Goal: Task Accomplishment & Management: Manage account settings

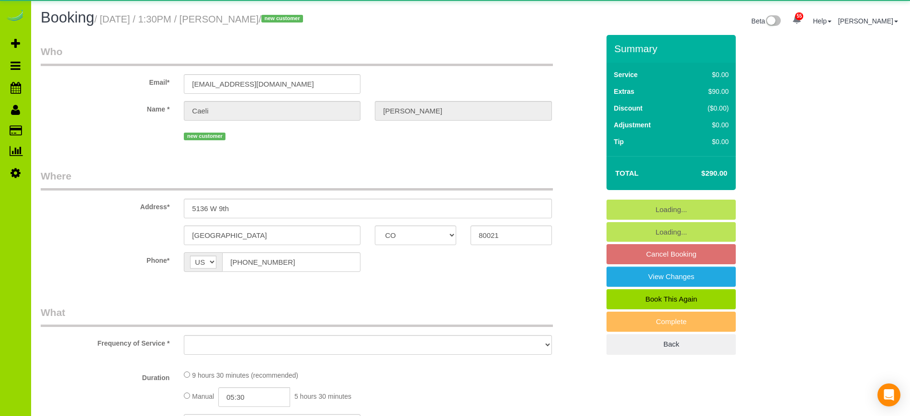
select select "CO"
select select "object:881"
select select "2"
select select "spot1"
select select "number:69"
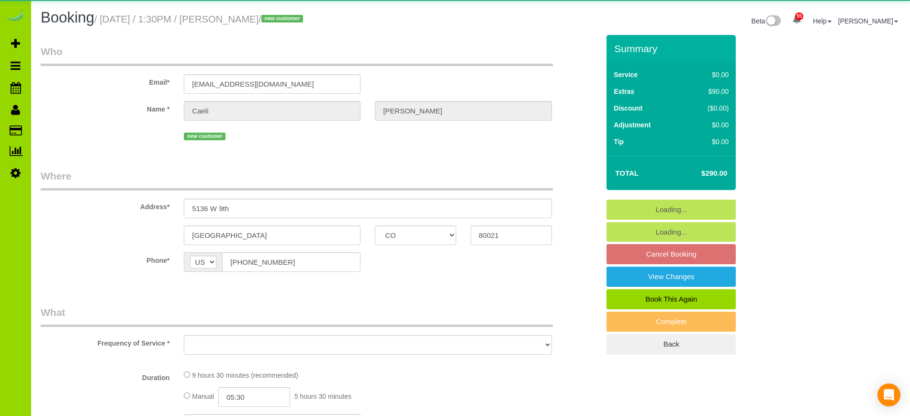
select select "number:3"
select select "number:11"
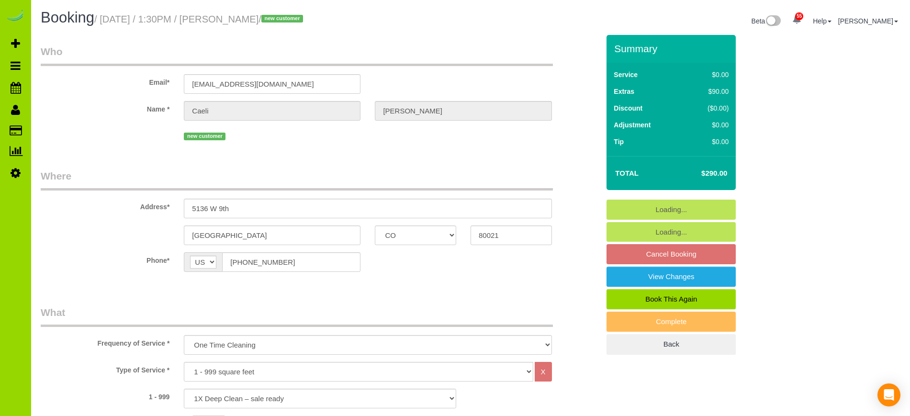
select select "object:1211"
select select "spot6"
select select "2"
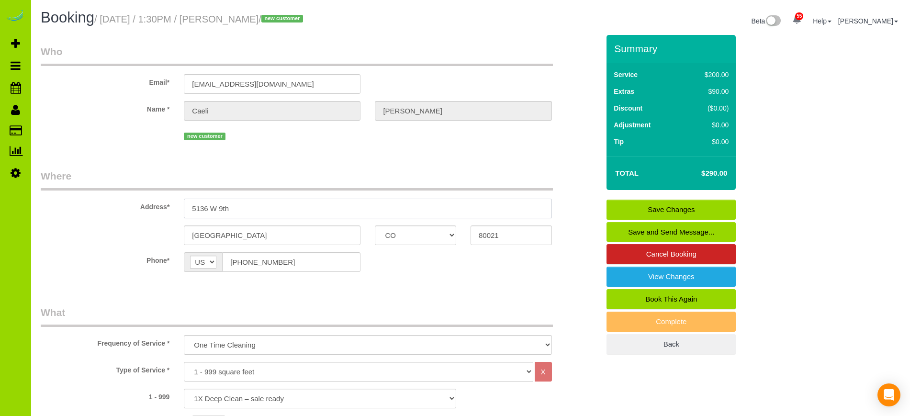
click at [245, 207] on input "5136 W 9th" at bounding box center [368, 209] width 368 height 20
drag, startPoint x: 245, startPoint y: 207, endPoint x: 168, endPoint y: 207, distance: 77.1
click at [168, 207] on div "Address* [STREET_ADDRESS]" at bounding box center [320, 193] width 573 height 49
click at [417, 274] on sui-booking-location "Phone* AF AL DZ AD AO AI AQ AG AR AM AW AU AT AZ BS BH BD BB BY BE BZ BJ BM BT …" at bounding box center [320, 265] width 559 height 27
click at [260, 210] on input "5136 W 9th" at bounding box center [368, 209] width 368 height 20
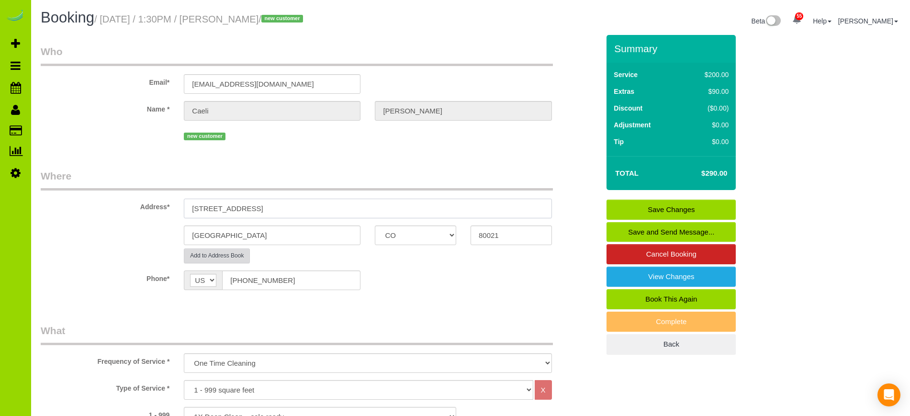
type input "[STREET_ADDRESS]"
click at [233, 259] on button "Add to Address Book" at bounding box center [217, 255] width 66 height 15
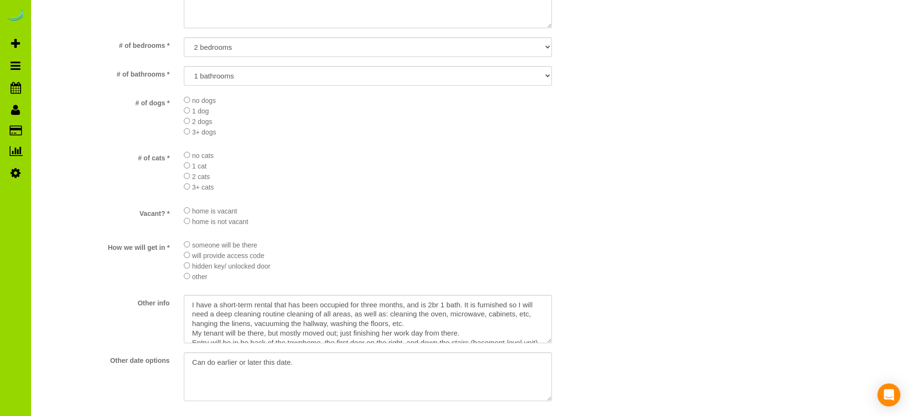
scroll to position [957, 0]
drag, startPoint x: 549, startPoint y: 340, endPoint x: 555, endPoint y: 367, distance: 27.0
click at [555, 367] on textarea at bounding box center [370, 332] width 373 height 76
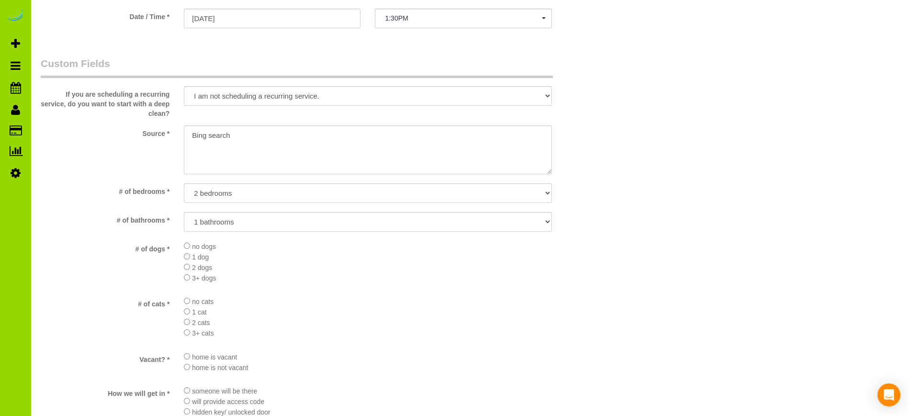
scroll to position [809, 0]
click at [192, 135] on textarea at bounding box center [368, 150] width 368 height 49
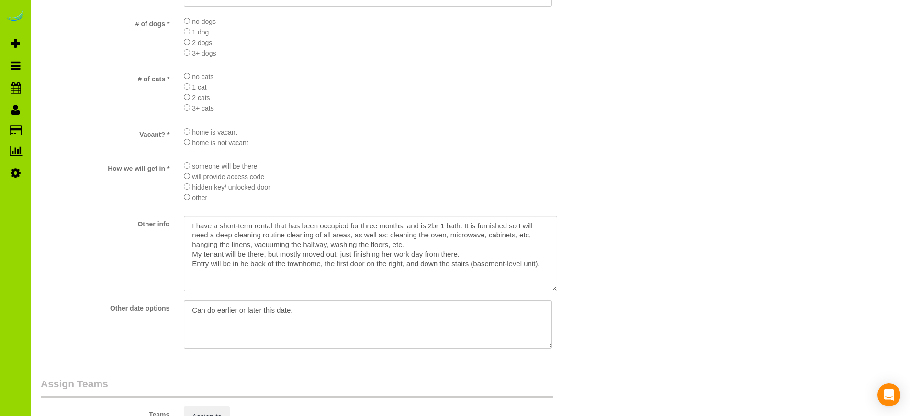
scroll to position [1043, 0]
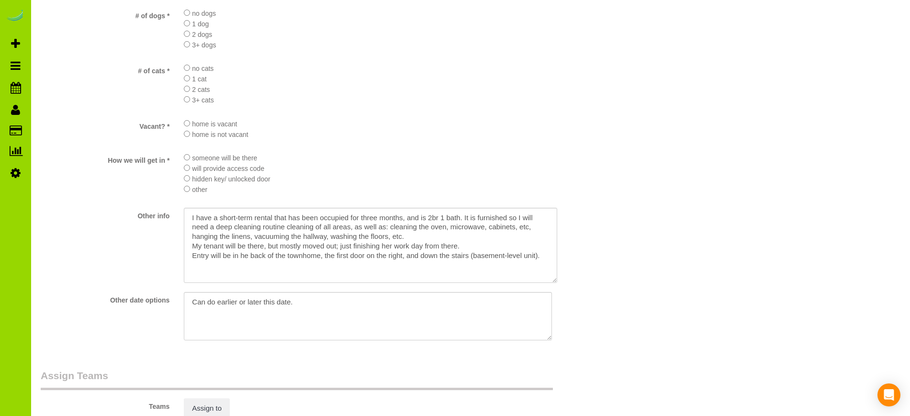
type textarea "Online booking. Bing search"
drag, startPoint x: 546, startPoint y: 256, endPoint x: 187, endPoint y: 260, distance: 359.6
click at [187, 260] on textarea at bounding box center [370, 245] width 373 height 75
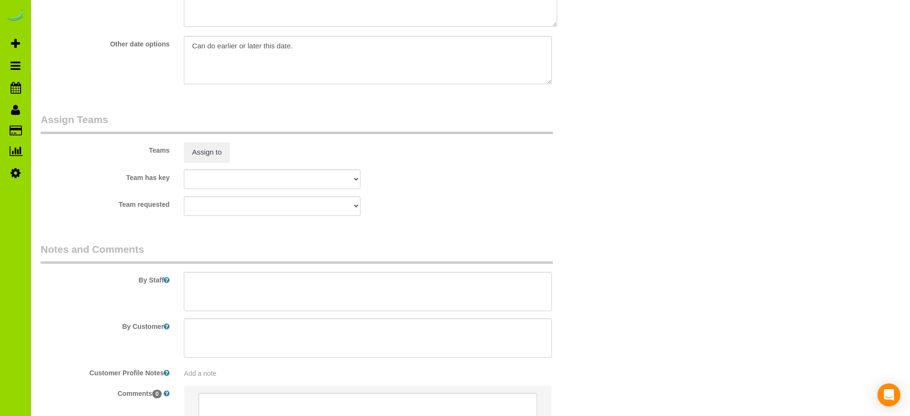
scroll to position [1301, 0]
type textarea "I have a short-term rental that has been occupied for three months, and is 2br …"
click at [208, 280] on textarea at bounding box center [368, 289] width 368 height 39
paste textarea "Entry will be in he back of the townhome, the first door on the right, and down…"
click at [242, 297] on textarea at bounding box center [368, 289] width 368 height 39
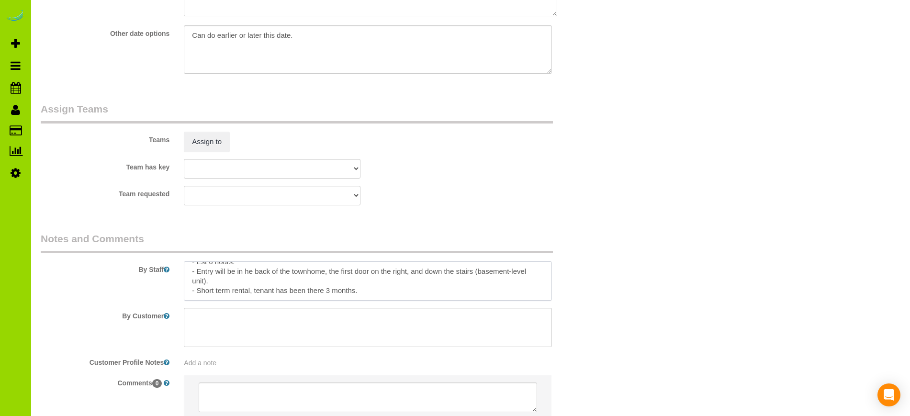
scroll to position [1313, 0]
click at [516, 187] on div "Team requested [GEOGRAPHIC_DATA][PERSON_NAME] ANGEL DESI [PERSON_NAME] [PERSON_…" at bounding box center [320, 192] width 573 height 20
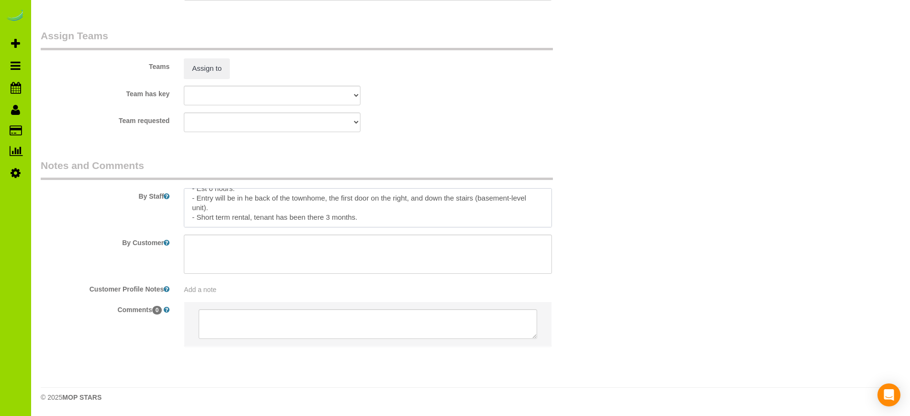
click at [392, 214] on textarea at bounding box center [368, 207] width 368 height 39
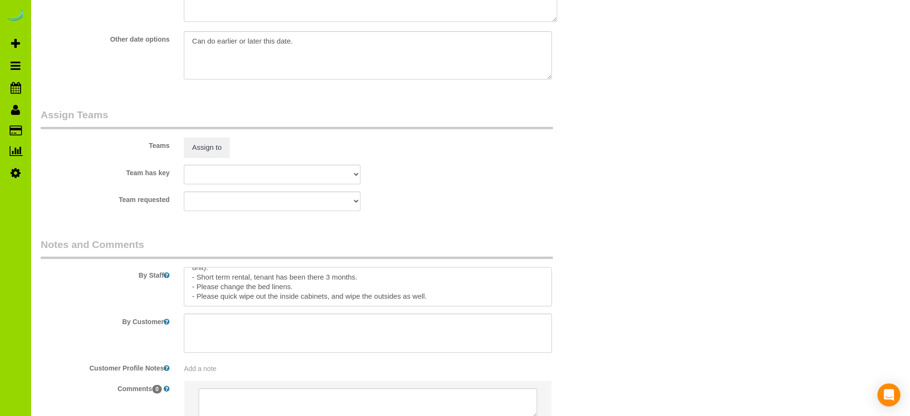
scroll to position [1309, 0]
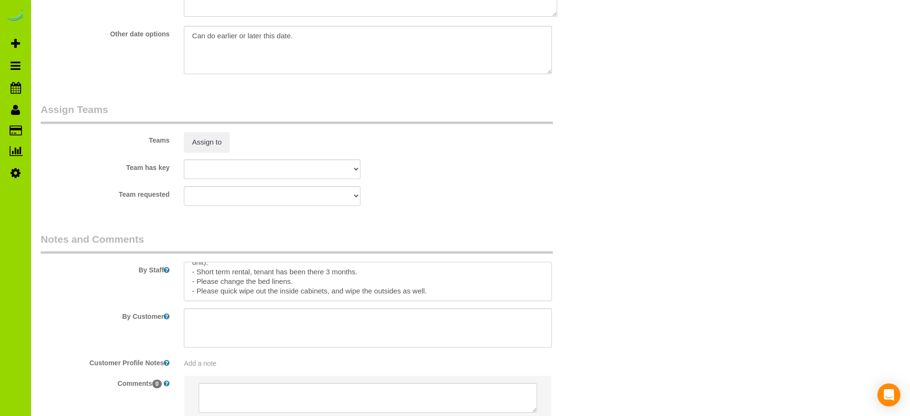
click at [254, 287] on textarea at bounding box center [368, 281] width 368 height 39
click at [199, 268] on textarea at bounding box center [368, 281] width 368 height 39
click at [441, 290] on textarea at bounding box center [368, 281] width 368 height 39
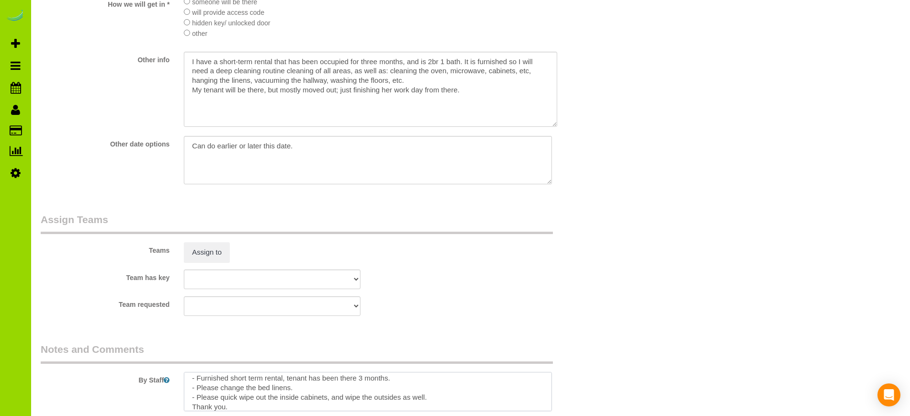
scroll to position [1192, 0]
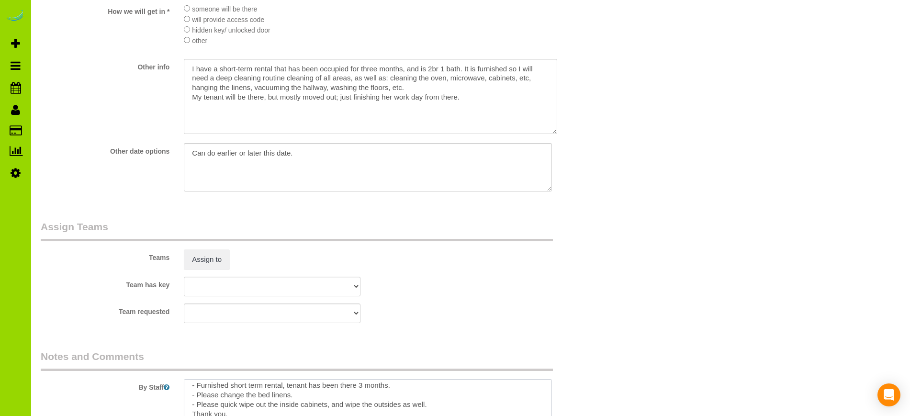
type textarea "- Est 6 hours. - Entry will be in he back of the townhome, the first door on th…"
drag, startPoint x: 463, startPoint y: 94, endPoint x: 177, endPoint y: 70, distance: 286.8
click at [177, 70] on div at bounding box center [368, 97] width 382 height 77
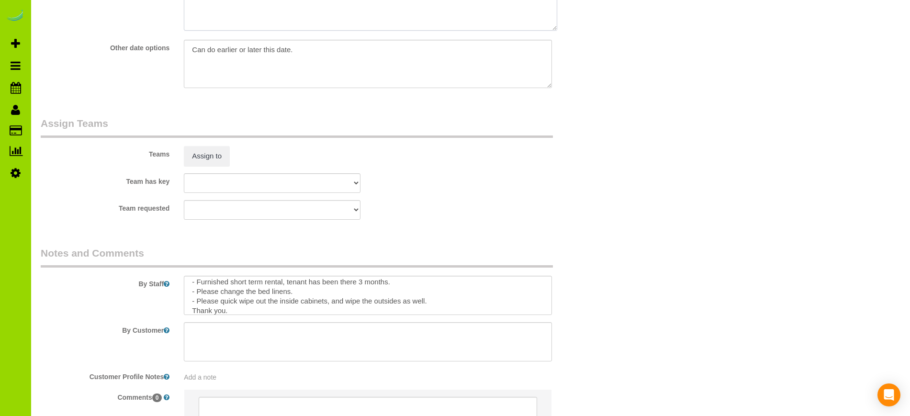
scroll to position [1383, 0]
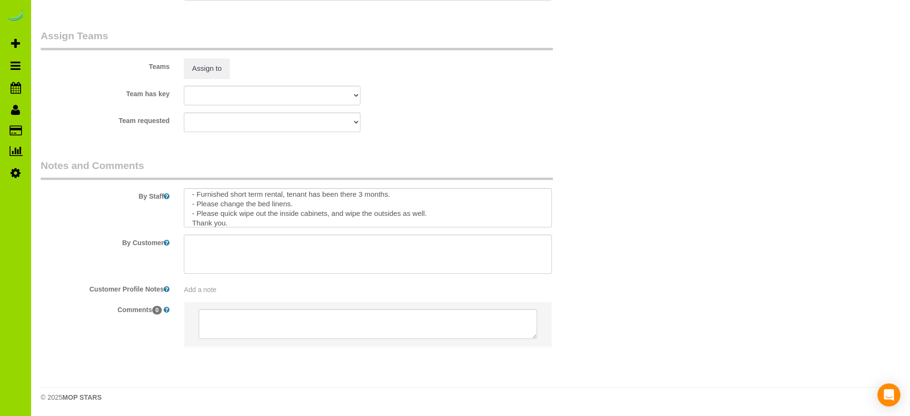
click at [201, 291] on span "Add a note" at bounding box center [200, 290] width 33 height 8
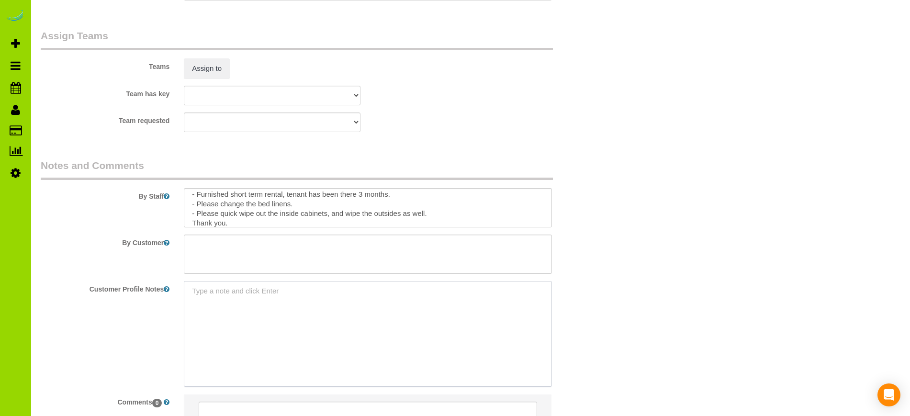
paste textarea "I have a short-term rental that has been occupied for three months, and is 2br …"
type textarea "I have a short-term rental that has been occupied for three months, and is 2br …"
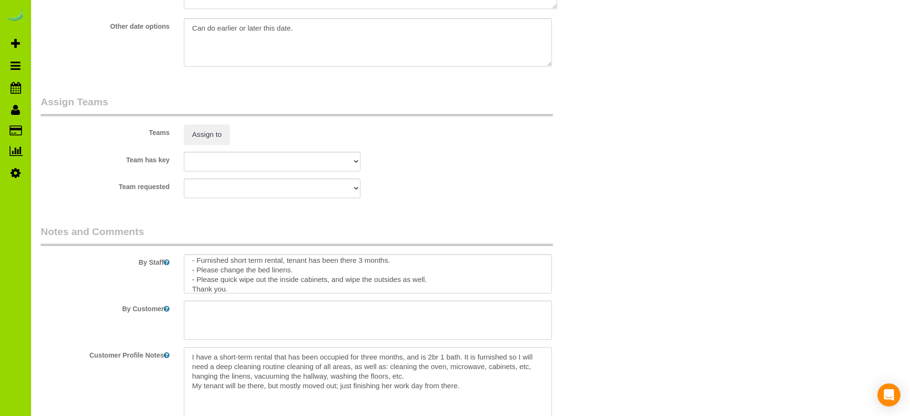
scroll to position [1303, 0]
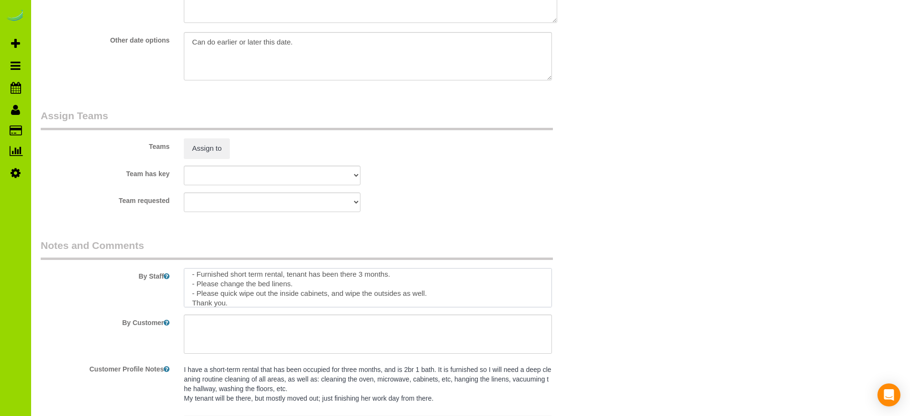
click at [394, 275] on textarea at bounding box center [368, 287] width 368 height 39
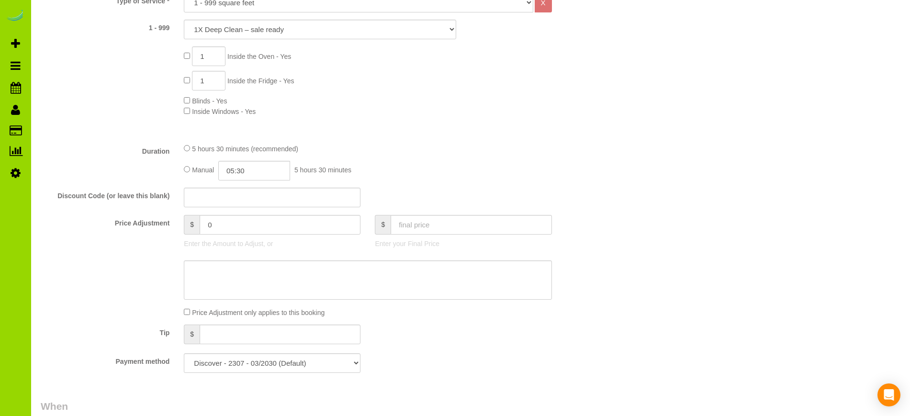
scroll to position [364, 0]
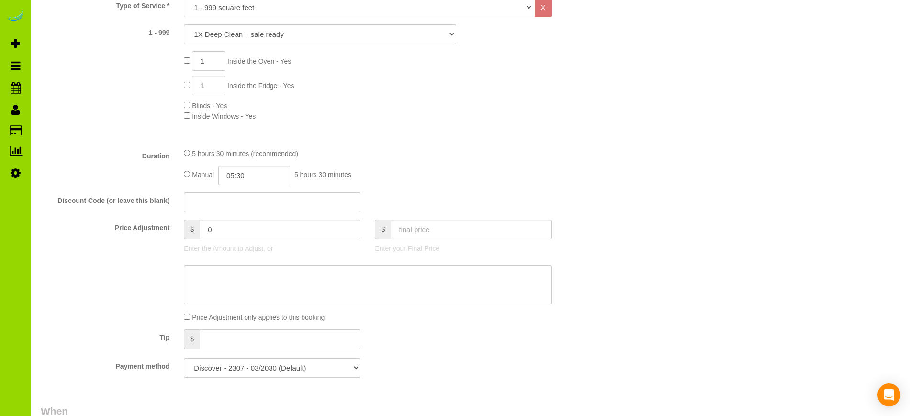
type textarea "- Est 6 hours. - Entry will be in he back of the townhome, the first door on th…"
click at [234, 172] on input "05:30" at bounding box center [254, 176] width 72 height 20
type input "03:00"
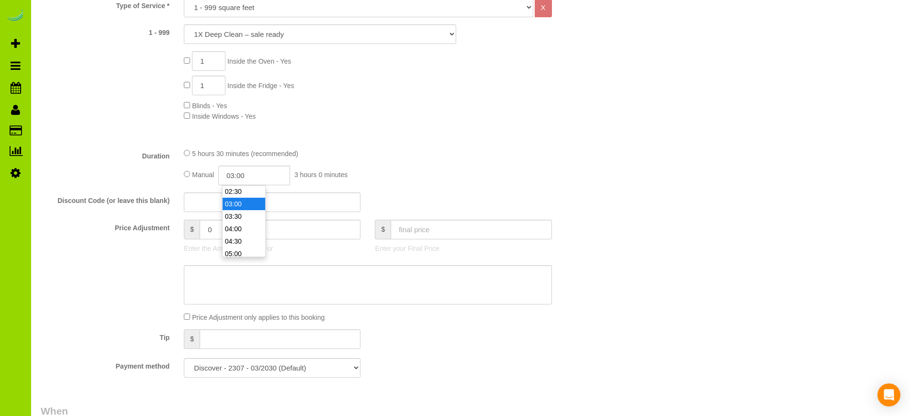
click at [238, 204] on li "03:00" at bounding box center [244, 204] width 43 height 12
select select "spot11"
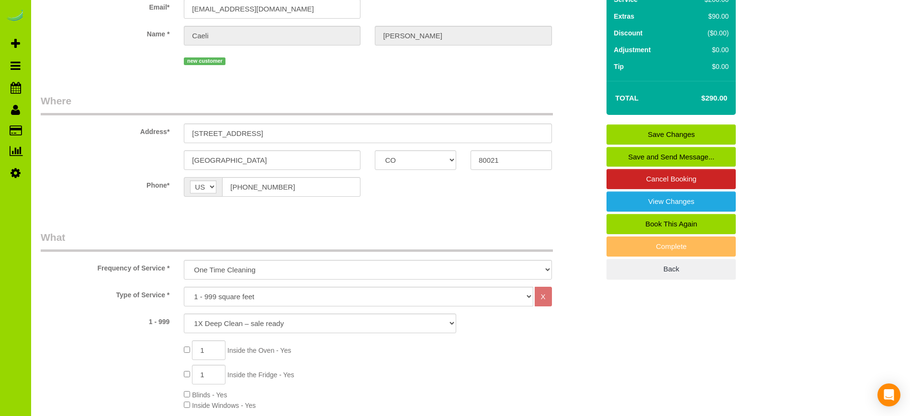
scroll to position [0, 0]
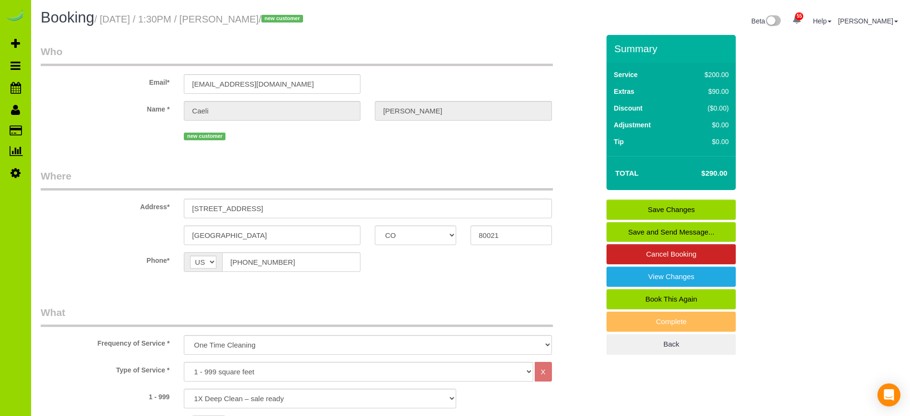
click at [666, 211] on link "Save Changes" at bounding box center [671, 210] width 129 height 20
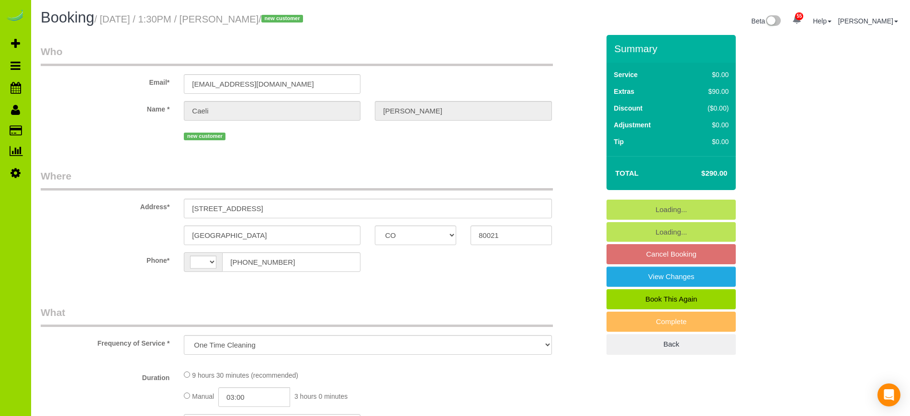
select select "CO"
select select "object:567"
select select "spot1"
select select "number:69"
select select "number:3"
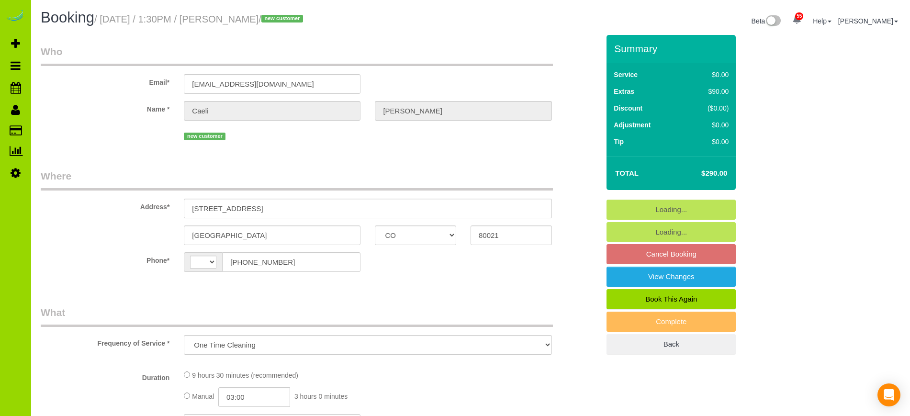
select select "number:11"
select select "string:US"
select select "string:fspay-883ea454-2d16-4f77-97f6-59108d05549b"
select select "2"
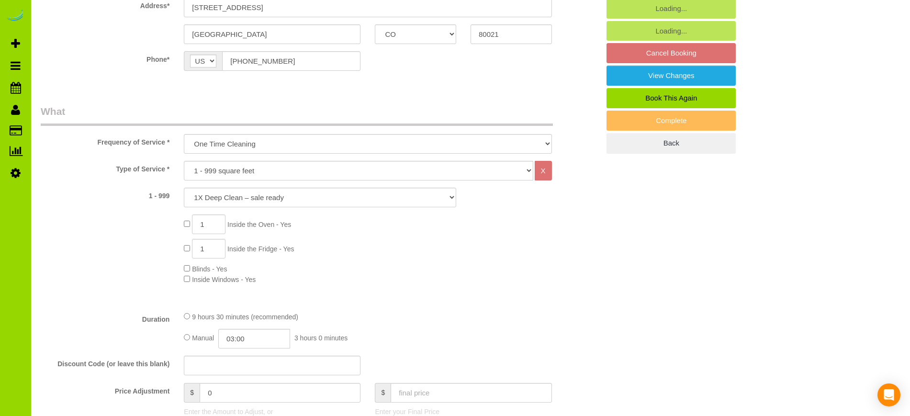
select select "2"
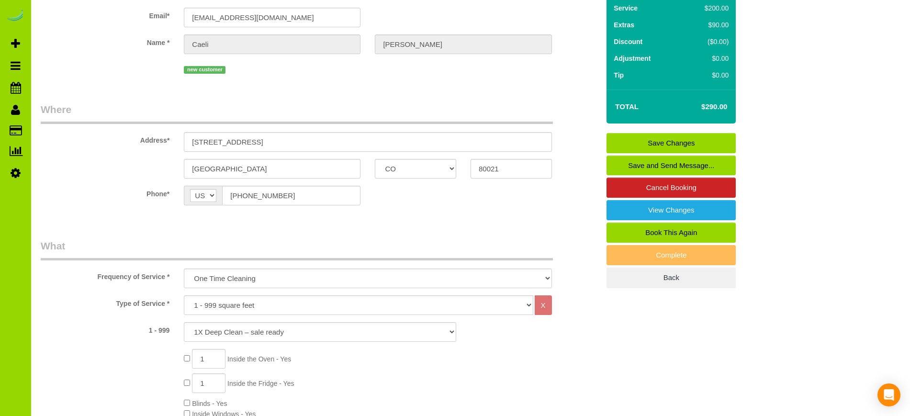
scroll to position [64, 0]
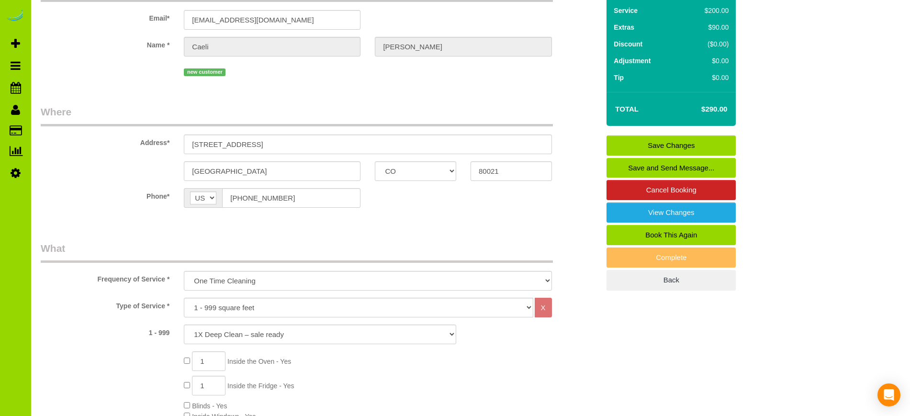
click at [665, 146] on link "Save Changes" at bounding box center [671, 146] width 129 height 20
